Goal: Find specific page/section: Find specific page/section

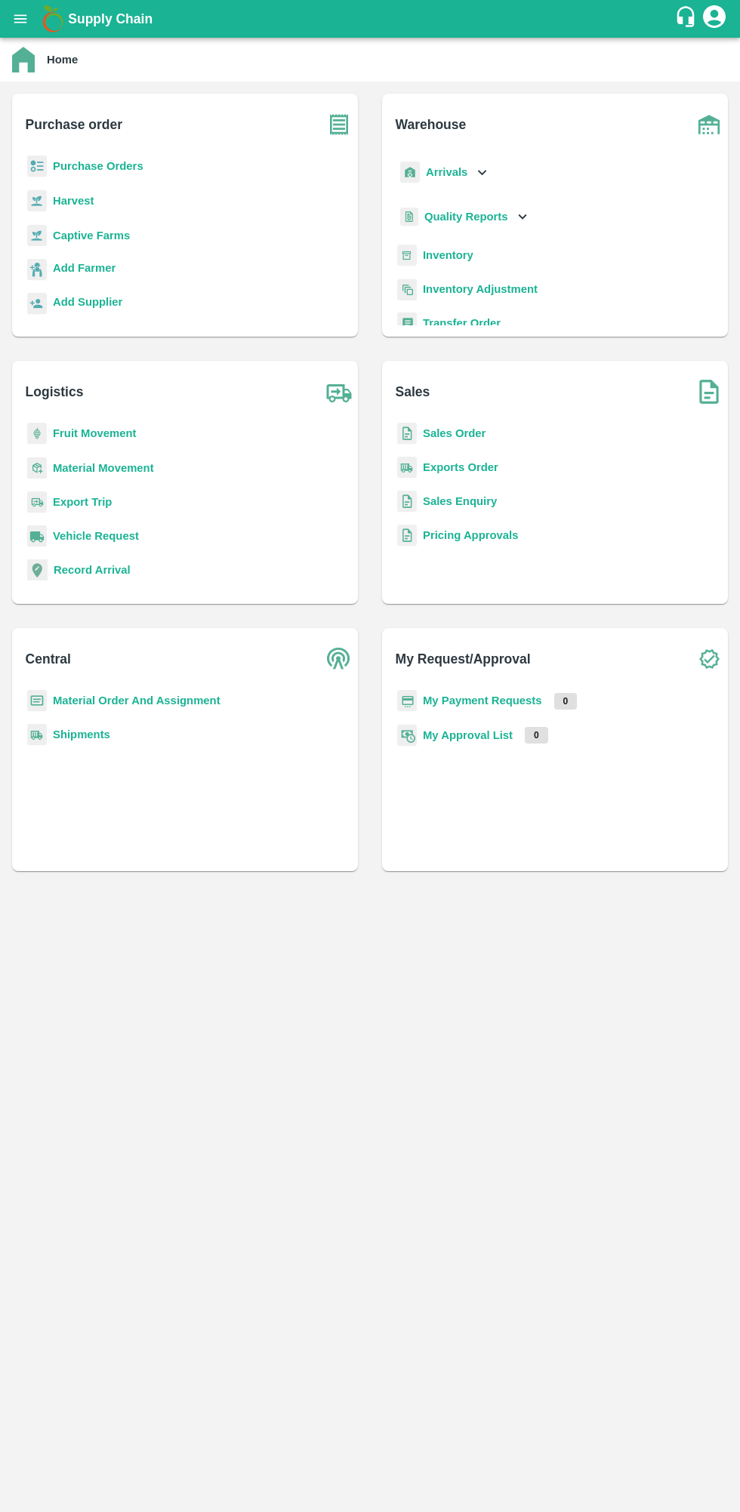
click at [101, 166] on b "Purchase Orders" at bounding box center [98, 166] width 91 height 12
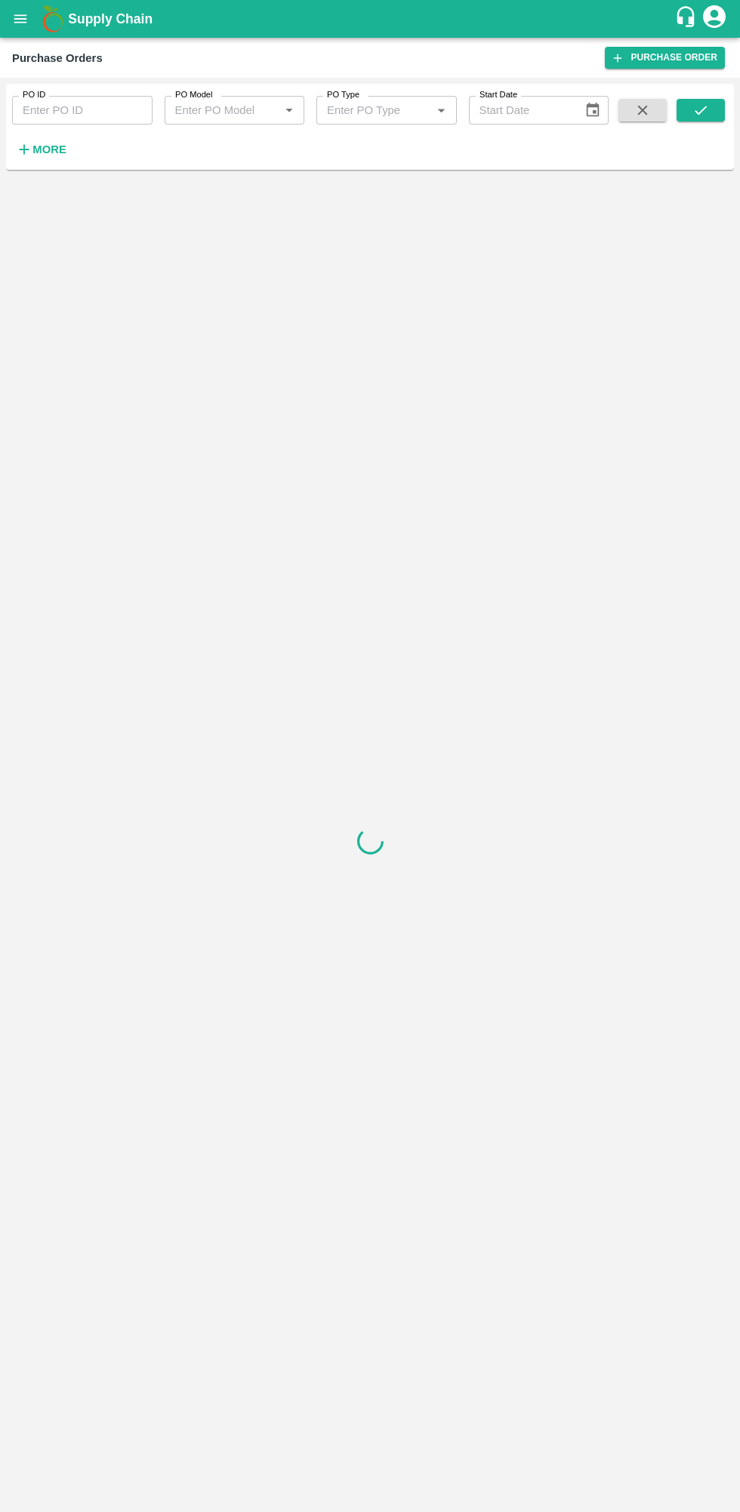
click at [48, 152] on strong "More" at bounding box center [49, 149] width 34 height 12
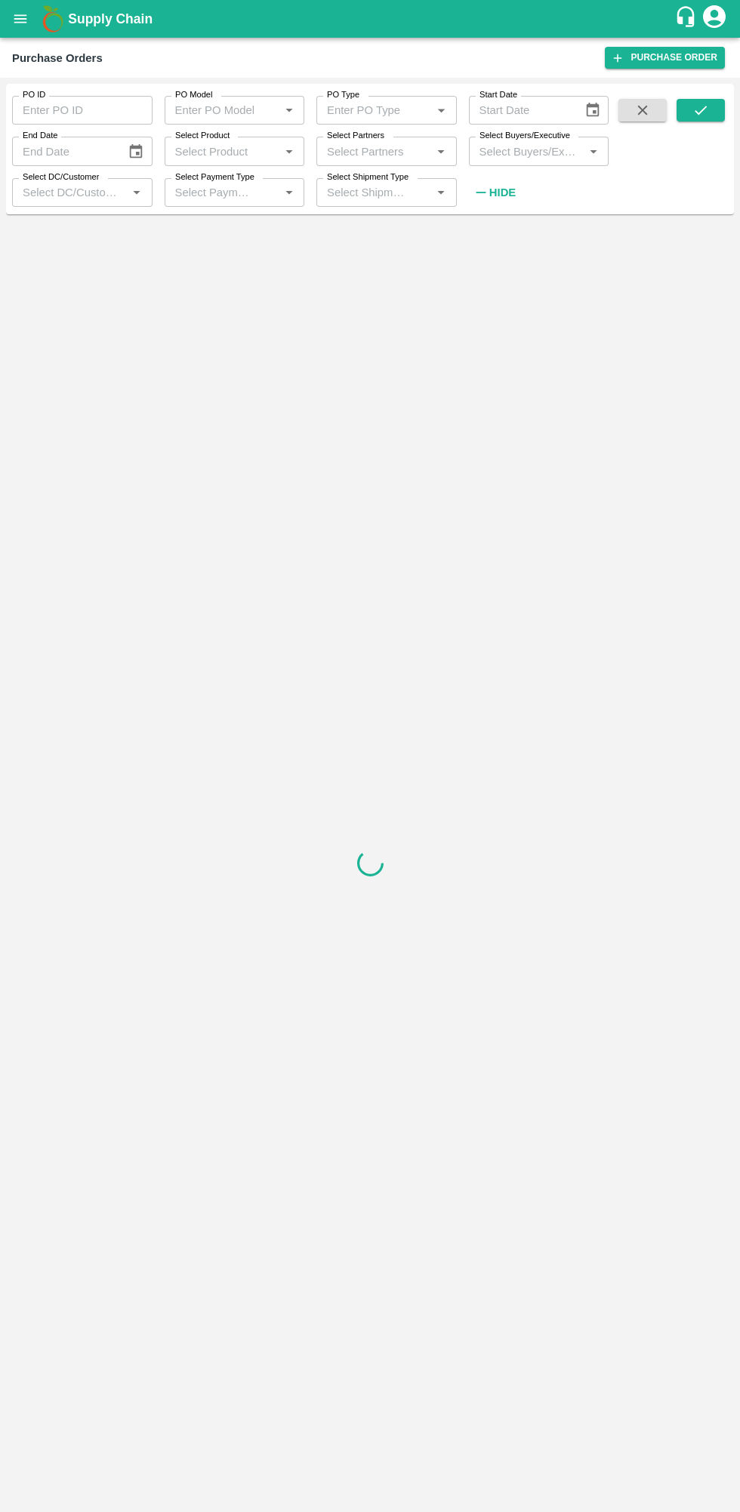
click at [561, 146] on input "Select Buyers/Executive" at bounding box center [526, 151] width 106 height 20
type input "lava"
click at [510, 235] on input "checkbox" at bounding box center [501, 238] width 30 height 30
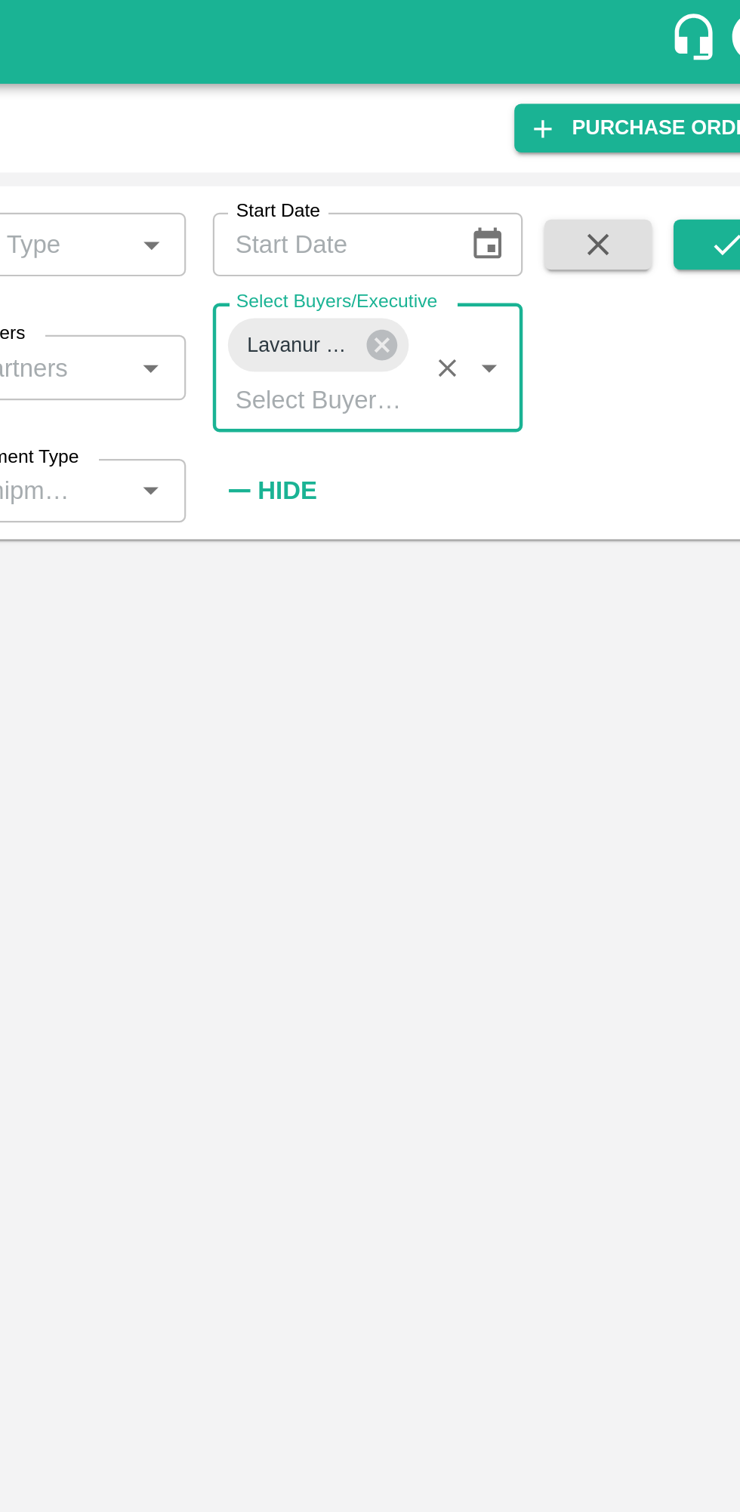
click at [685, 110] on button "submit" at bounding box center [700, 110] width 48 height 23
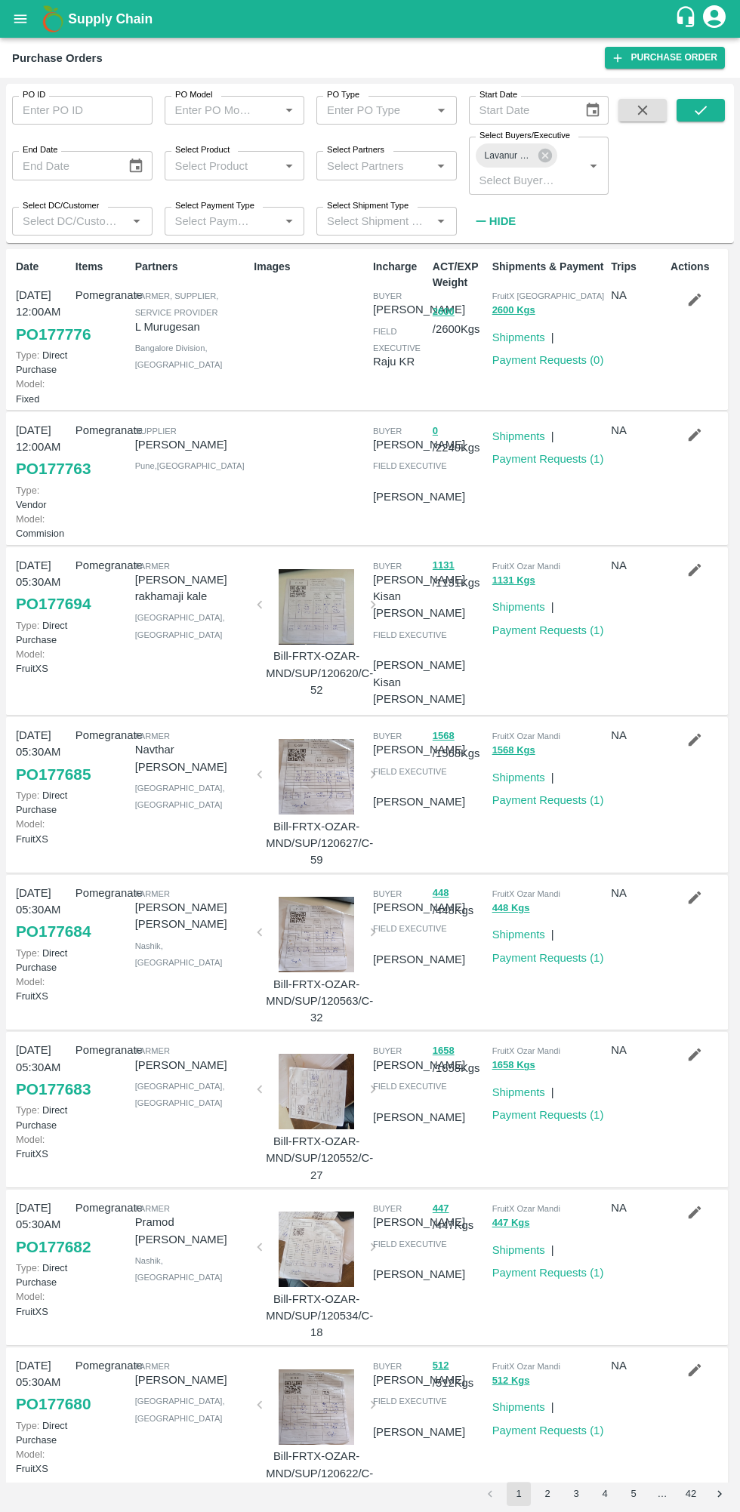
click at [723, 115] on button "submit" at bounding box center [700, 110] width 48 height 23
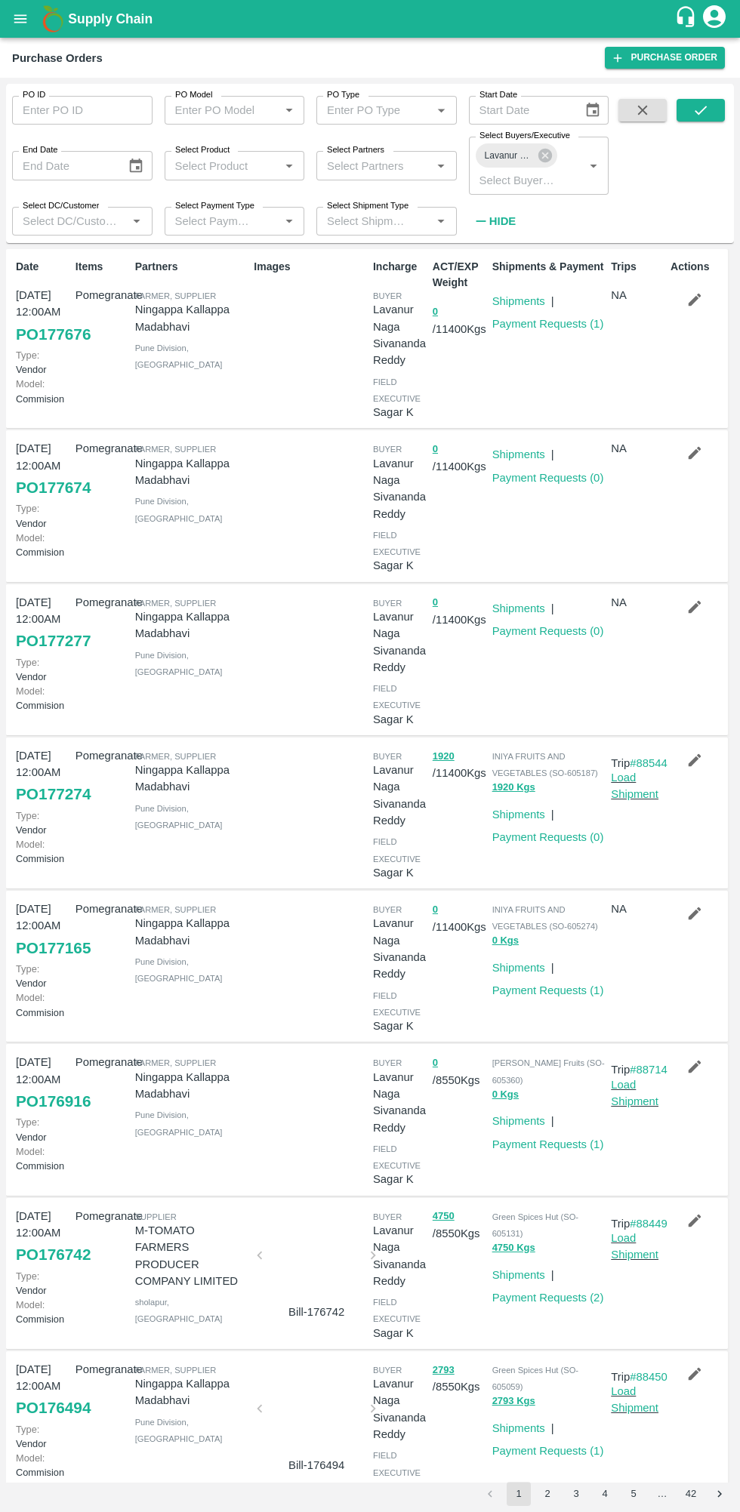
scroll to position [431, 0]
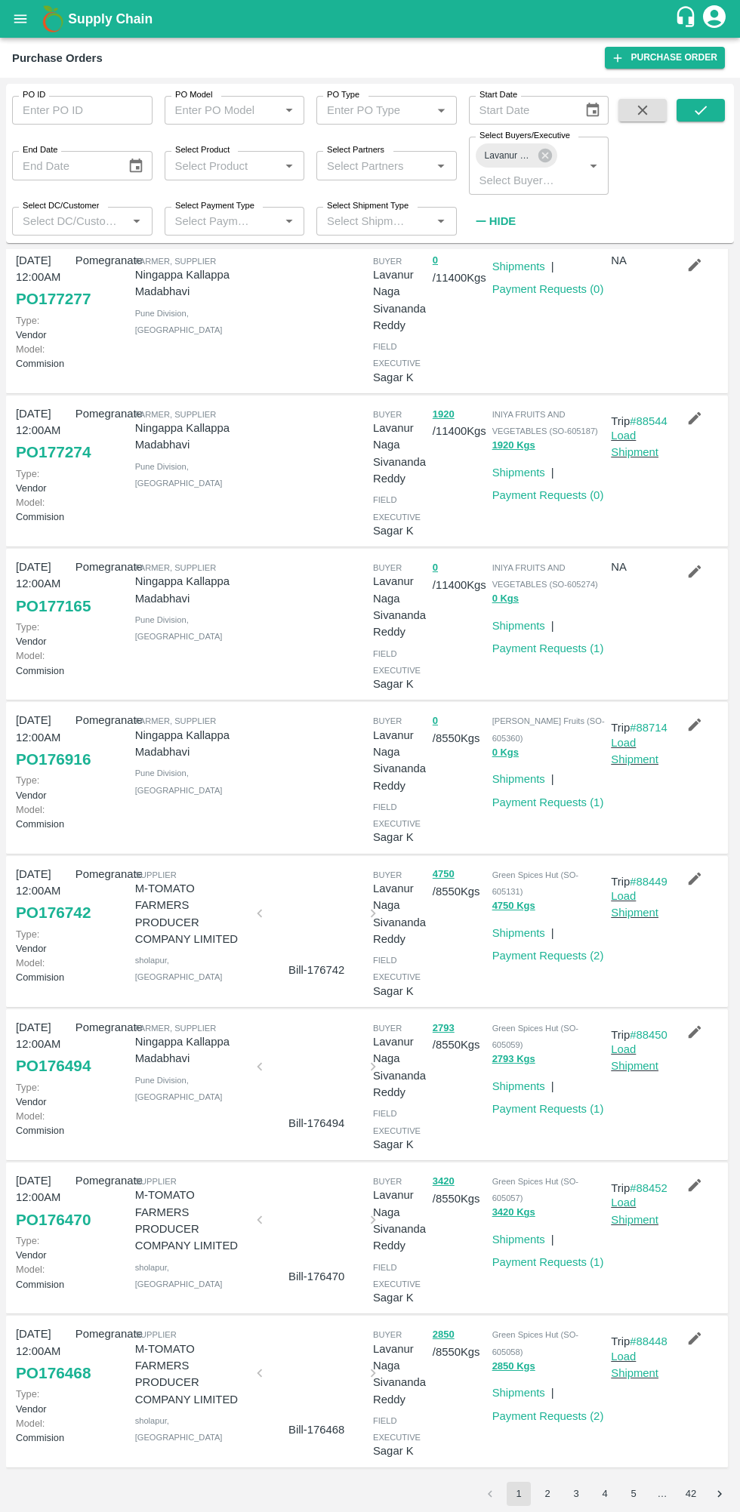
click at [546, 1493] on button "2" at bounding box center [547, 1494] width 24 height 24
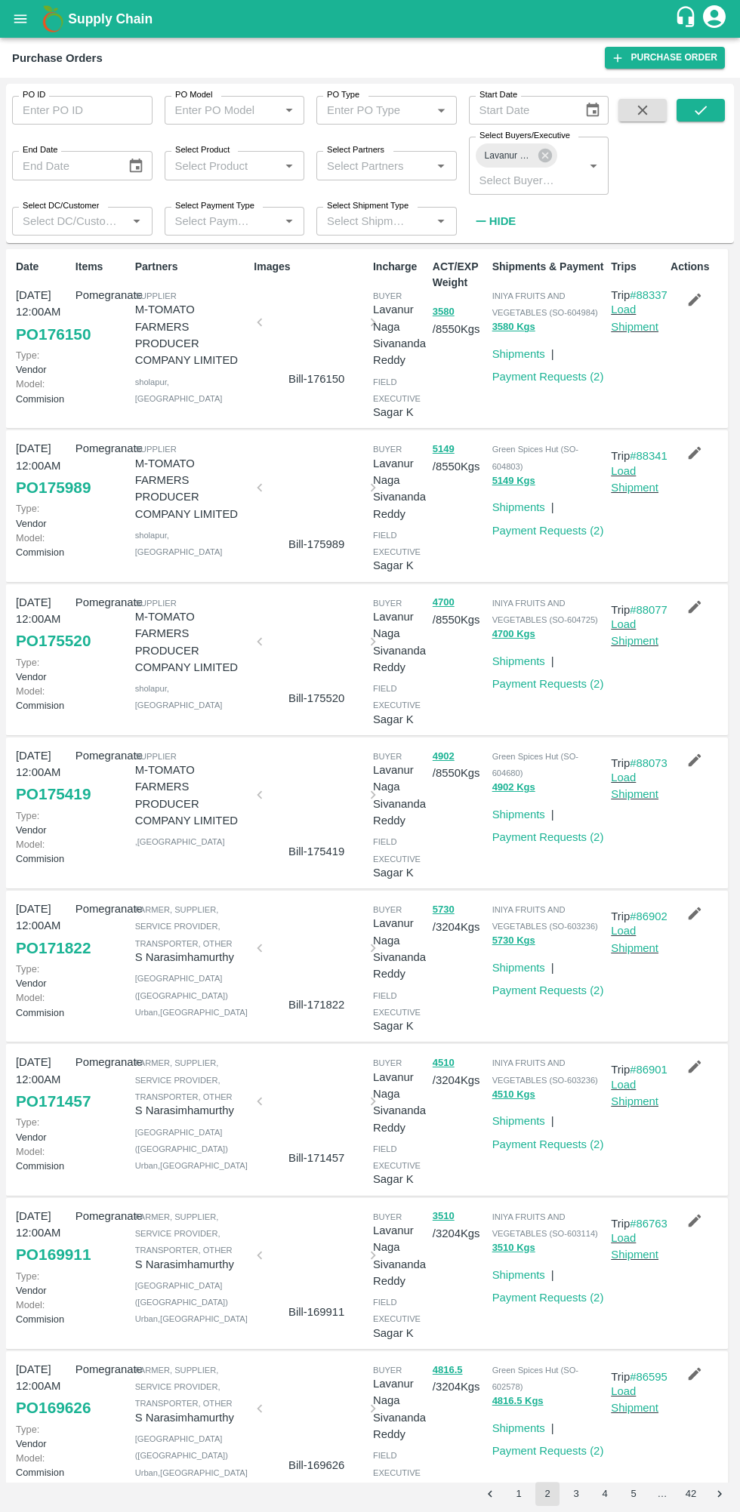
click at [518, 1494] on button "1" at bounding box center [518, 1494] width 24 height 24
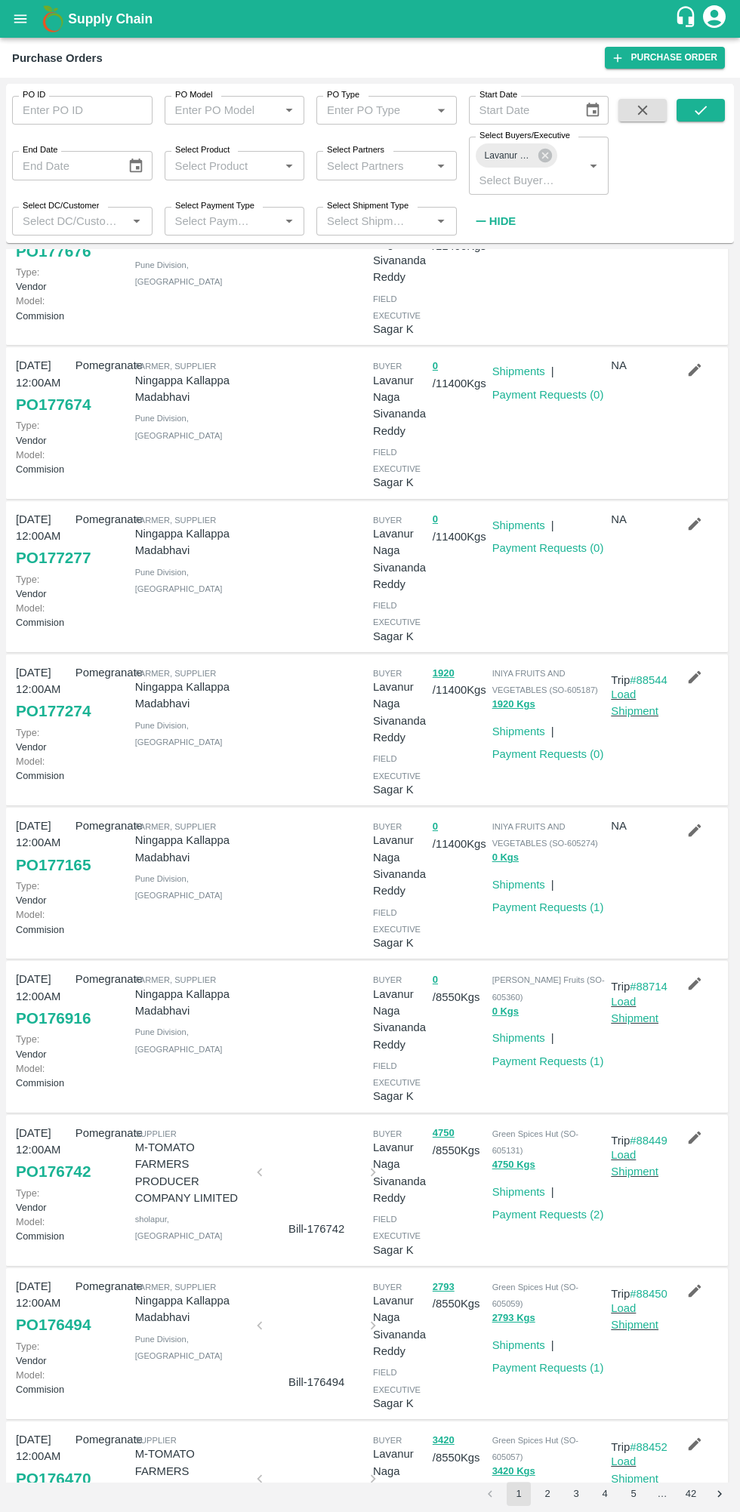
scroll to position [0, 0]
